Goal: Information Seeking & Learning: Learn about a topic

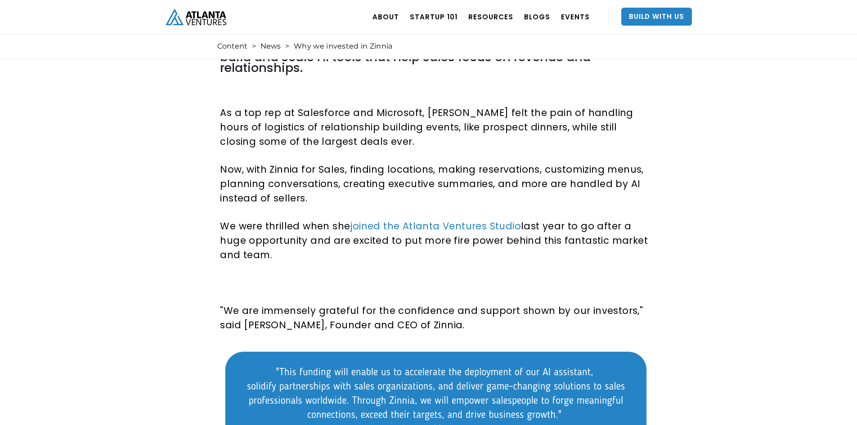
scroll to position [180, 0]
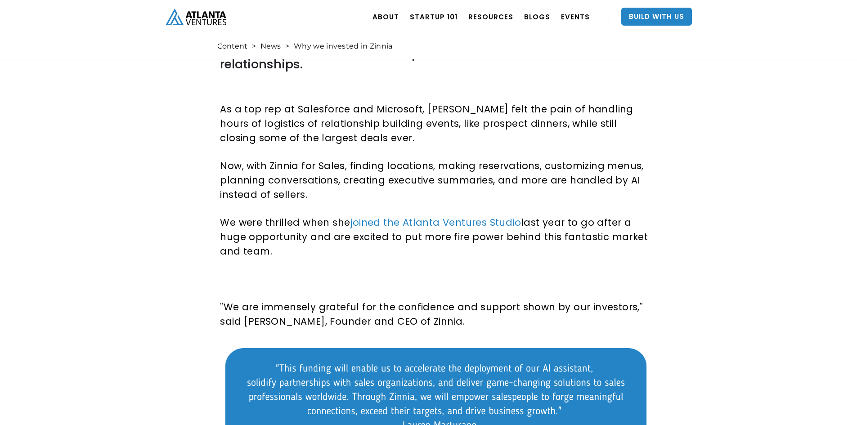
click at [332, 216] on p "We were thrilled when she joined the Atlanta Ventures Studio last year to go af…" at bounding box center [435, 236] width 431 height 43
click at [465, 318] on p ""We are immensely grateful for the confidence and support shown by our investor…" at bounding box center [435, 314] width 431 height 29
drag, startPoint x: 474, startPoint y: 324, endPoint x: 315, endPoint y: 282, distance: 165.2
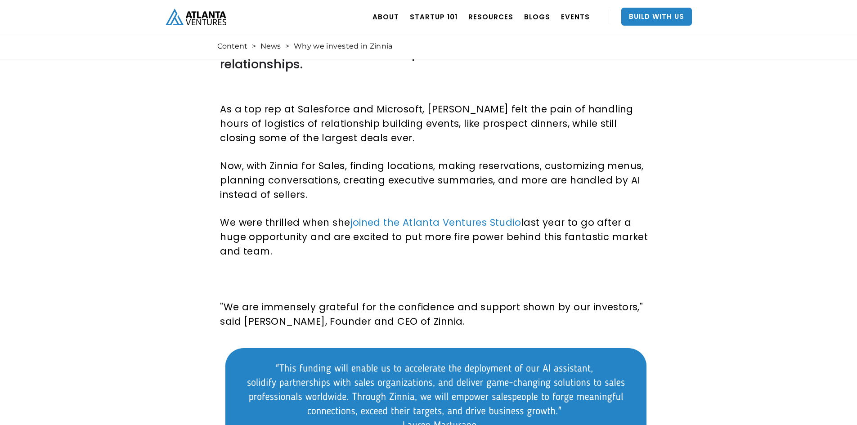
click at [303, 162] on p "Now, with Zinnia for Sales, finding locations, making reservations, customizing…" at bounding box center [435, 180] width 431 height 43
click at [422, 103] on p "As a top rep at Salesforce and Microsoft, [PERSON_NAME] felt the pain of handli…" at bounding box center [435, 123] width 431 height 43
drag, startPoint x: 309, startPoint y: 194, endPoint x: 268, endPoint y: 121, distance: 83.6
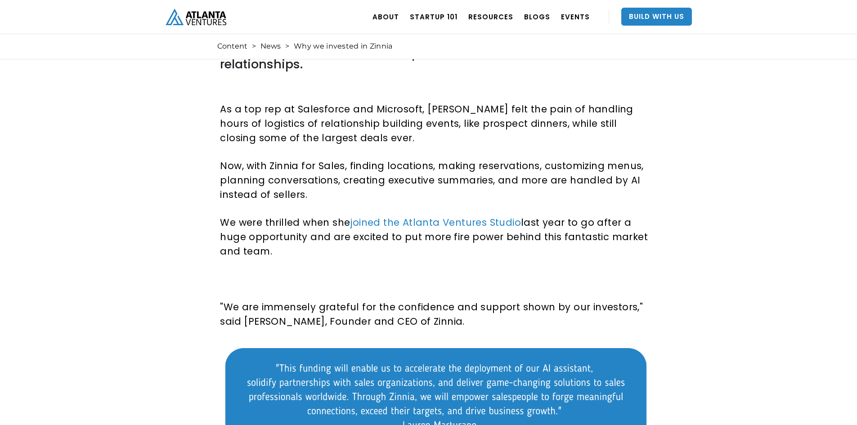
copy div "As a top rep at Salesforce and Microsoft, [PERSON_NAME] felt the pain of handli…"
